Goal: Information Seeking & Learning: Check status

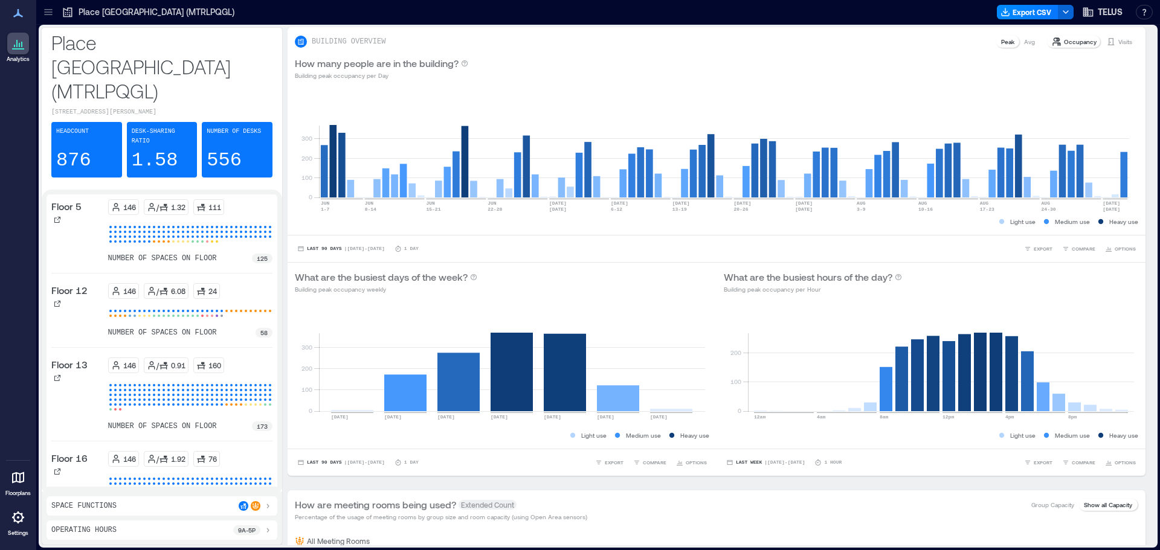
click at [48, 15] on icon at bounding box center [48, 14] width 8 height 1
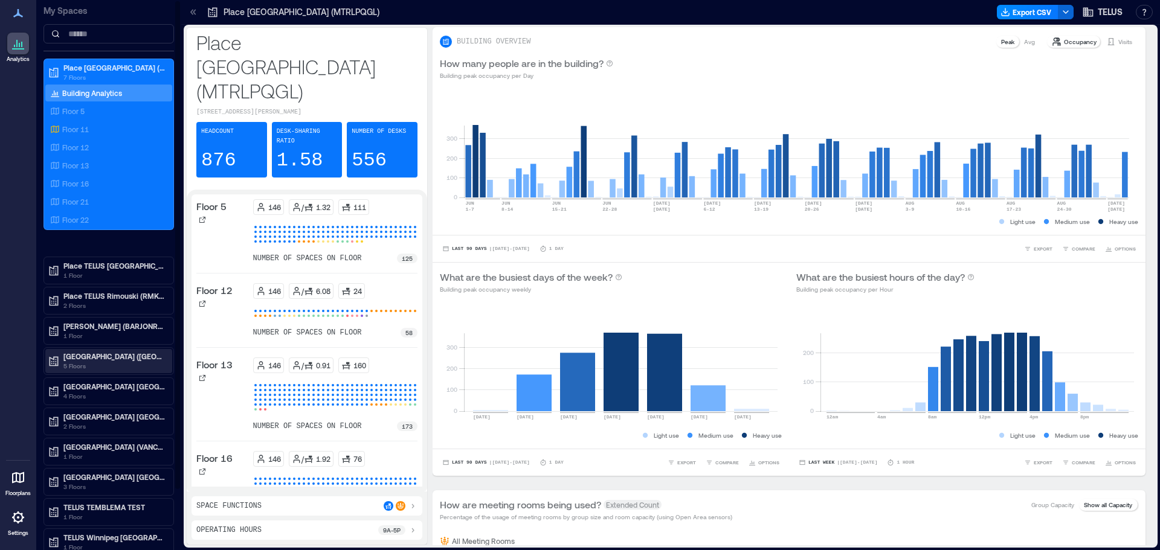
click at [109, 355] on p "[GEOGRAPHIC_DATA] ([GEOGRAPHIC_DATA])" at bounding box center [113, 357] width 101 height 10
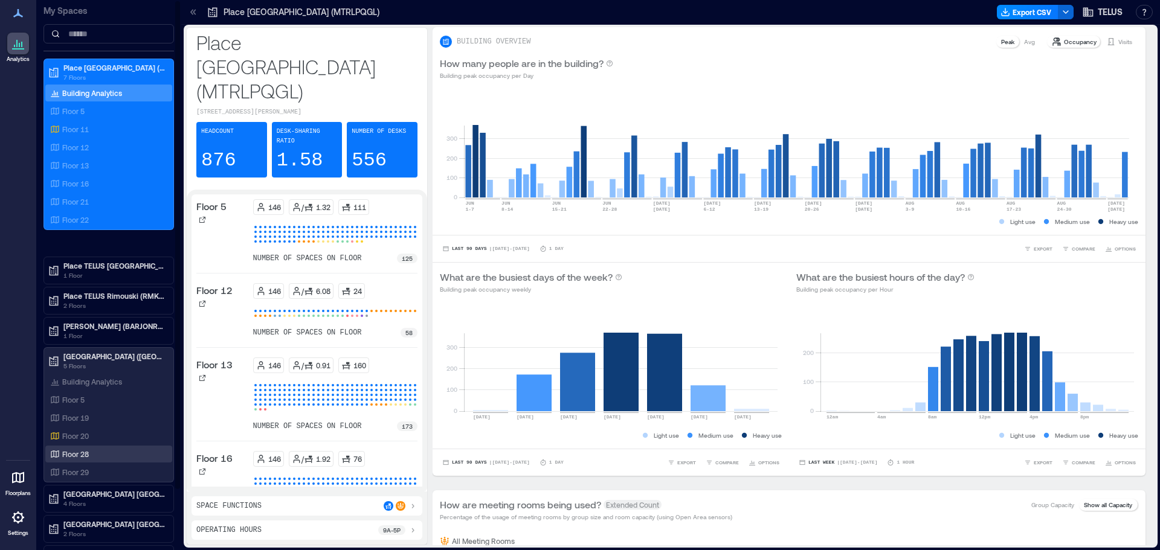
click at [81, 460] on div "Floor 28" at bounding box center [108, 454] width 127 height 17
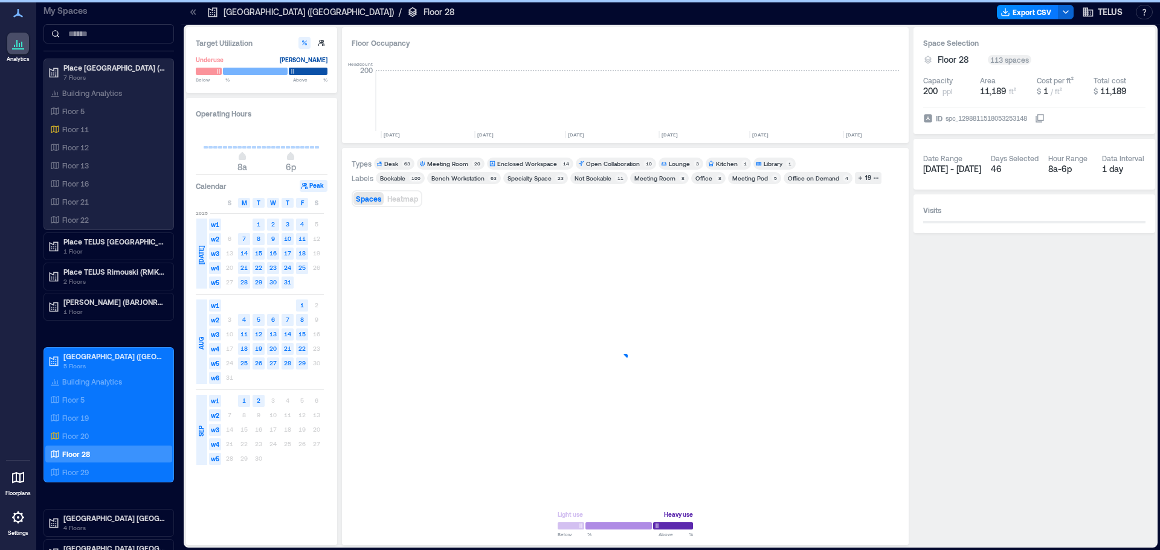
scroll to position [0, 1149]
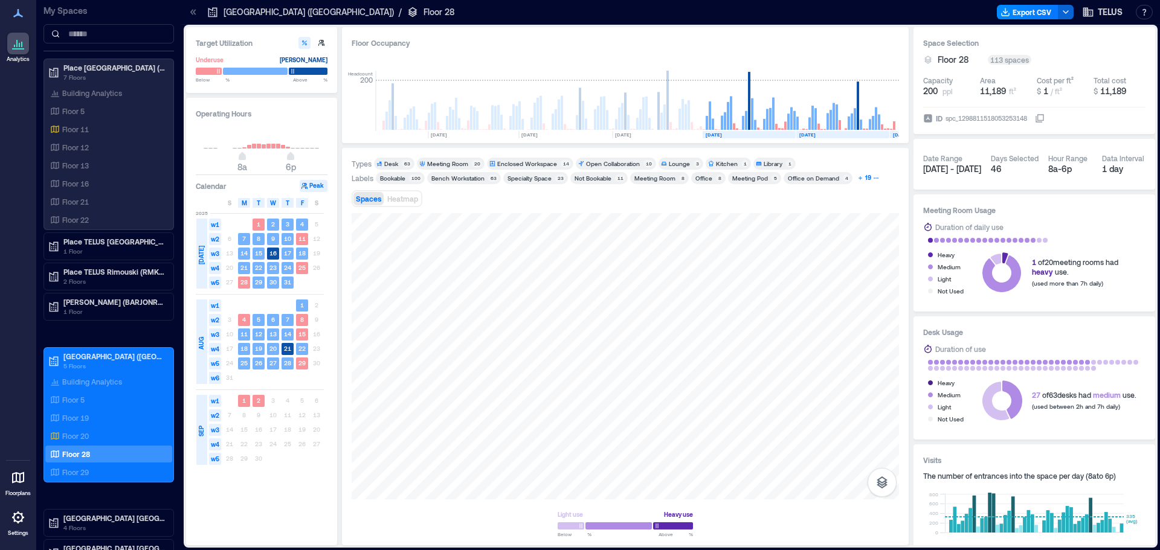
click at [870, 182] on button "19" at bounding box center [868, 178] width 27 height 12
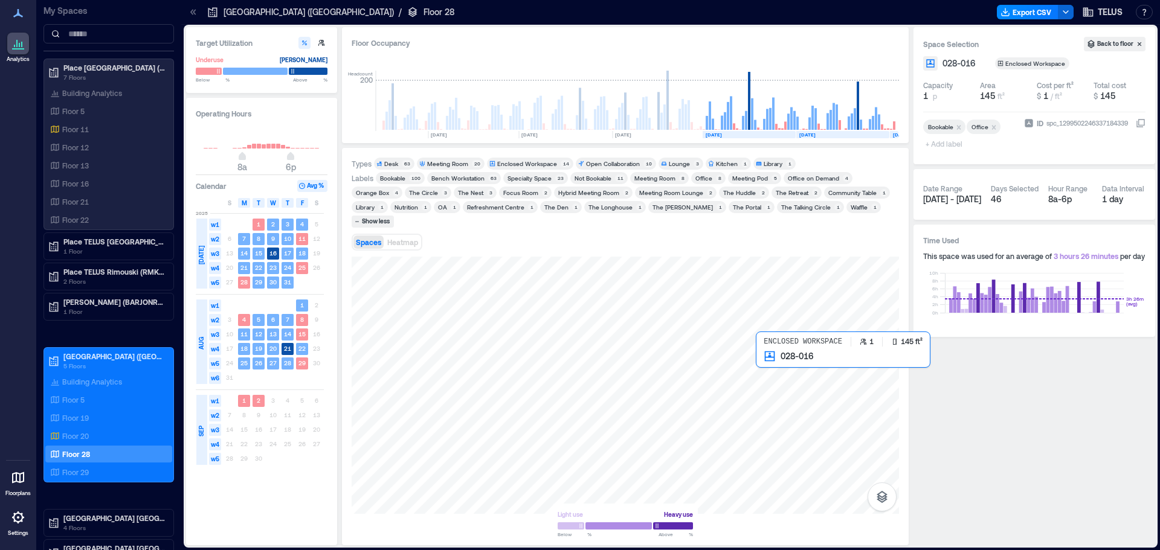
drag, startPoint x: 765, startPoint y: 345, endPoint x: 781, endPoint y: 349, distance: 16.3
click at [765, 345] on div at bounding box center [625, 385] width 547 height 257
